Goal: Transaction & Acquisition: Purchase product/service

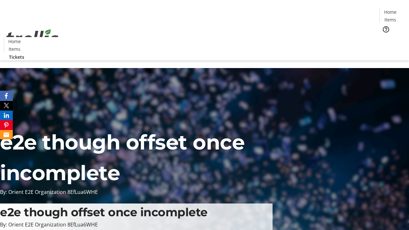
click at [384, 37] on span "Tickets" at bounding box center [391, 40] width 15 height 7
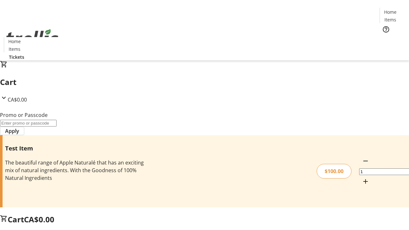
type input "PERCENT"
